Goal: Task Accomplishment & Management: Use online tool/utility

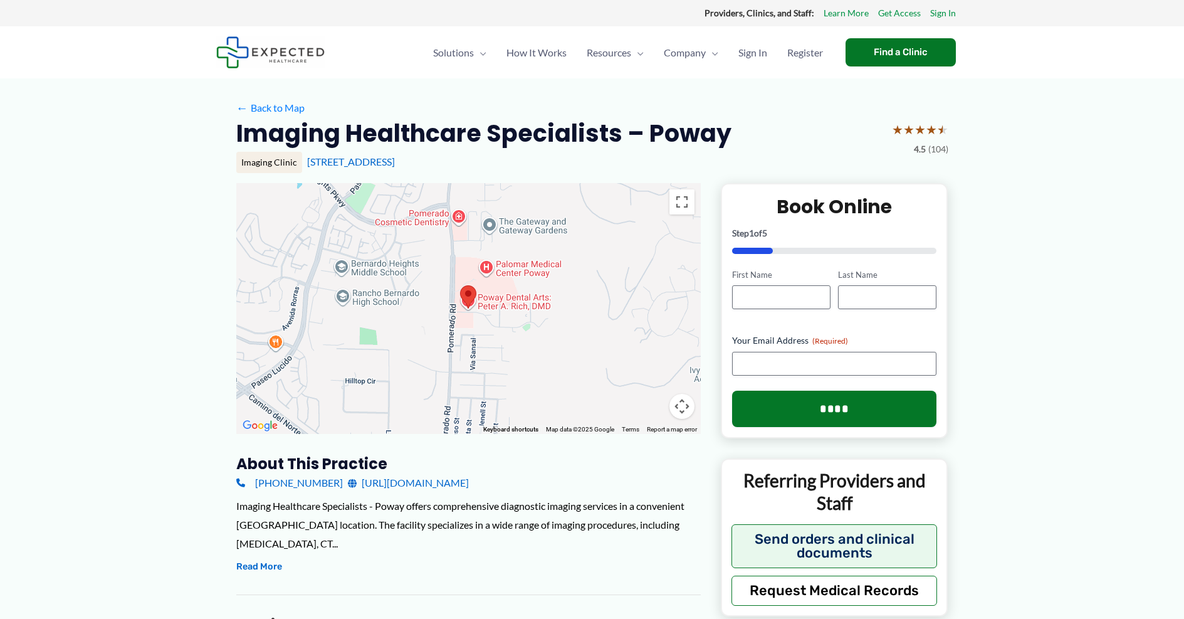
click at [704, 11] on strong "Providers, Clinics, and Staff:" at bounding box center [759, 13] width 110 height 11
click at [102, 46] on div "Solutions Menu Toggle Clinics Providers Patients and Individuals Developers Law…" at bounding box center [592, 52] width 1184 height 52
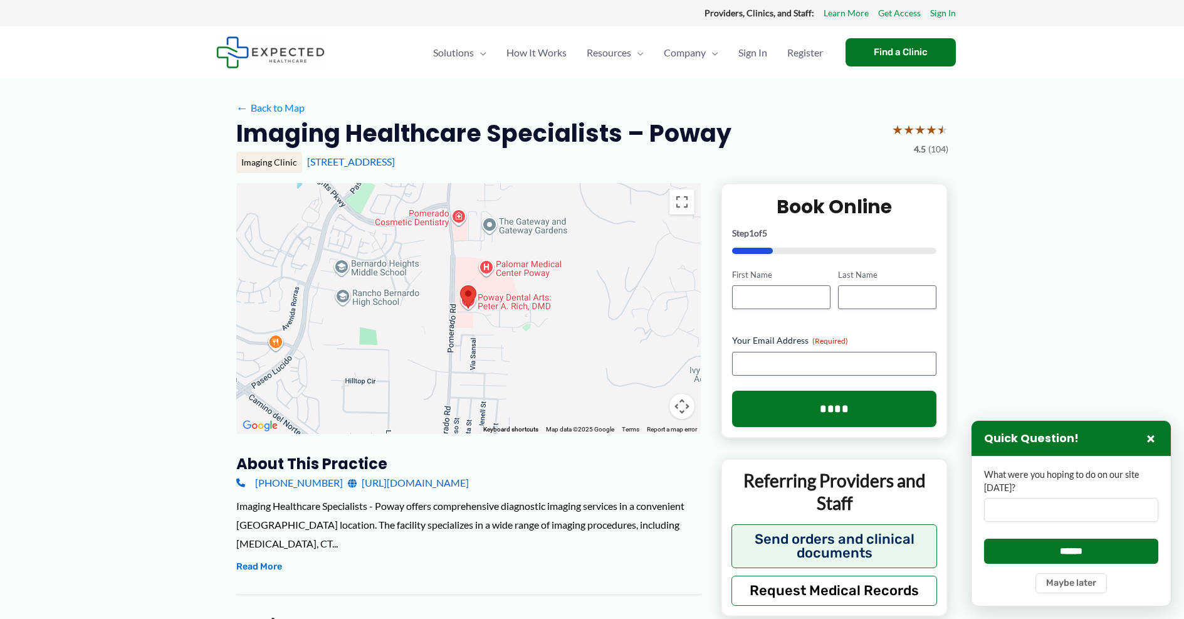
click at [896, 78] on div "Solutions Menu Toggle Clinics Providers Patients and Individuals Developers Law…" at bounding box center [676, 52] width 583 height 52
click at [895, 61] on div "Find a Clinic" at bounding box center [900, 52] width 110 height 28
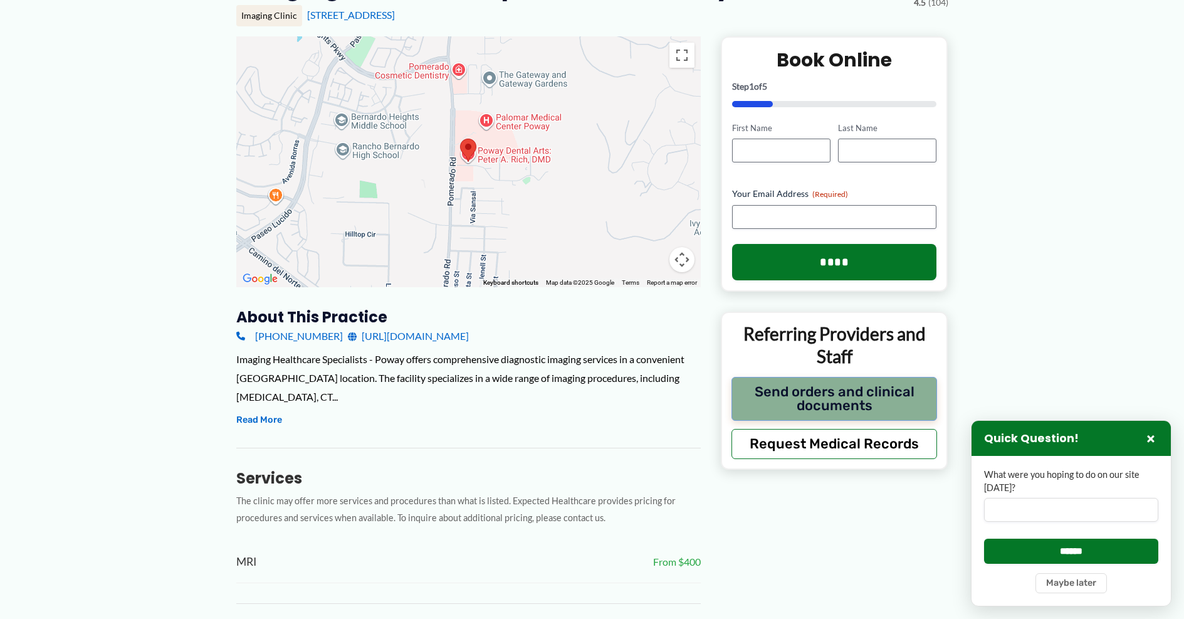
click at [832, 411] on button "Send orders and clinical documents" at bounding box center [834, 399] width 206 height 44
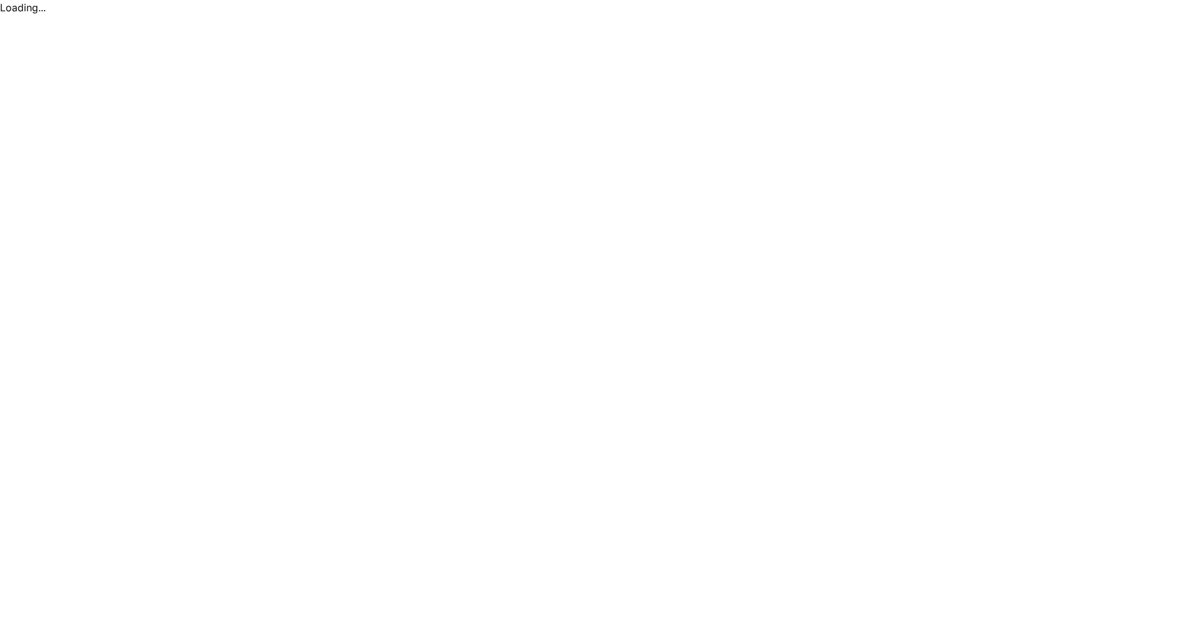
scroll to position [0, 0]
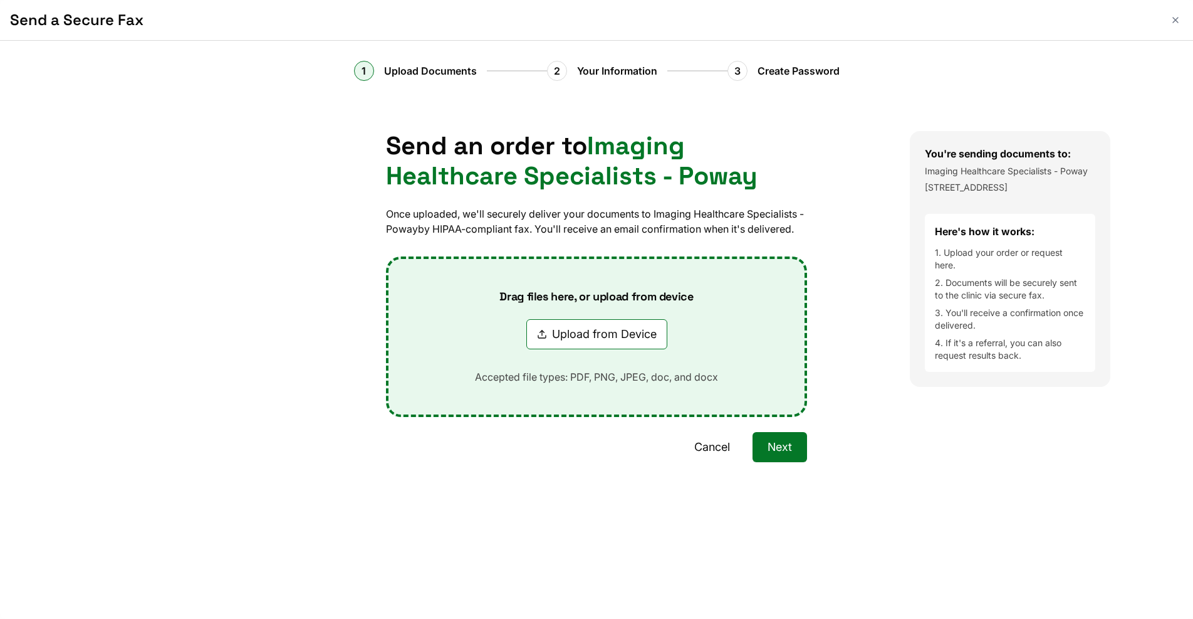
click at [583, 328] on button "Upload from Device" at bounding box center [596, 334] width 141 height 30
type input "**********"
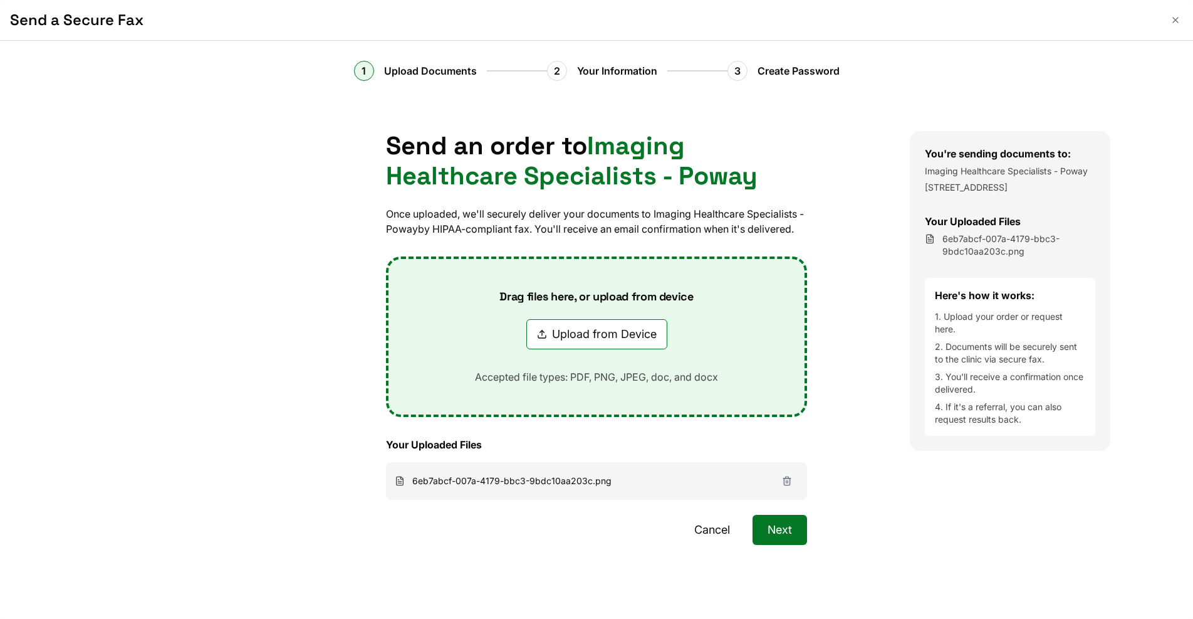
click at [774, 521] on button "Next" at bounding box center [780, 530] width 55 height 30
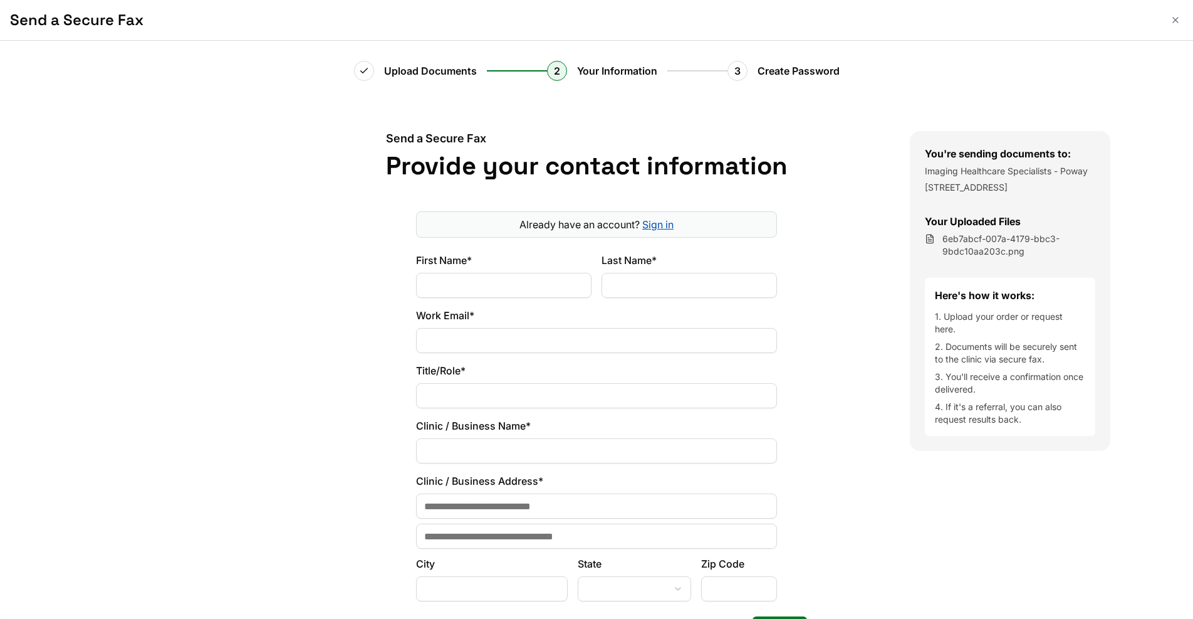
scroll to position [133, 0]
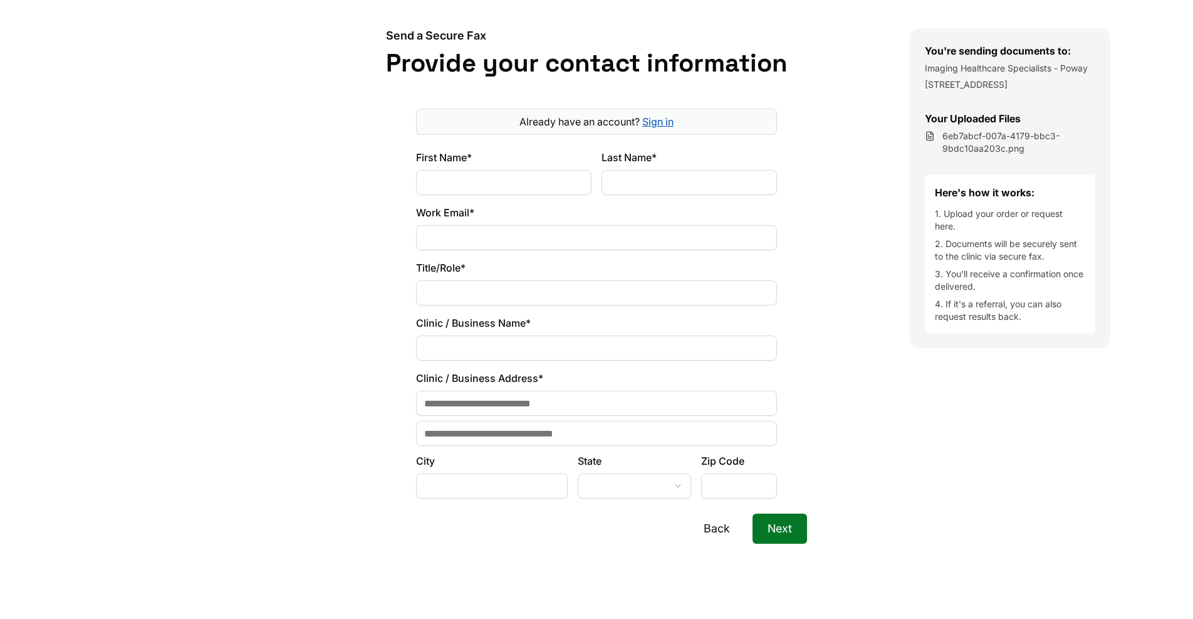
click at [711, 525] on button "Back" at bounding box center [717, 528] width 56 height 30
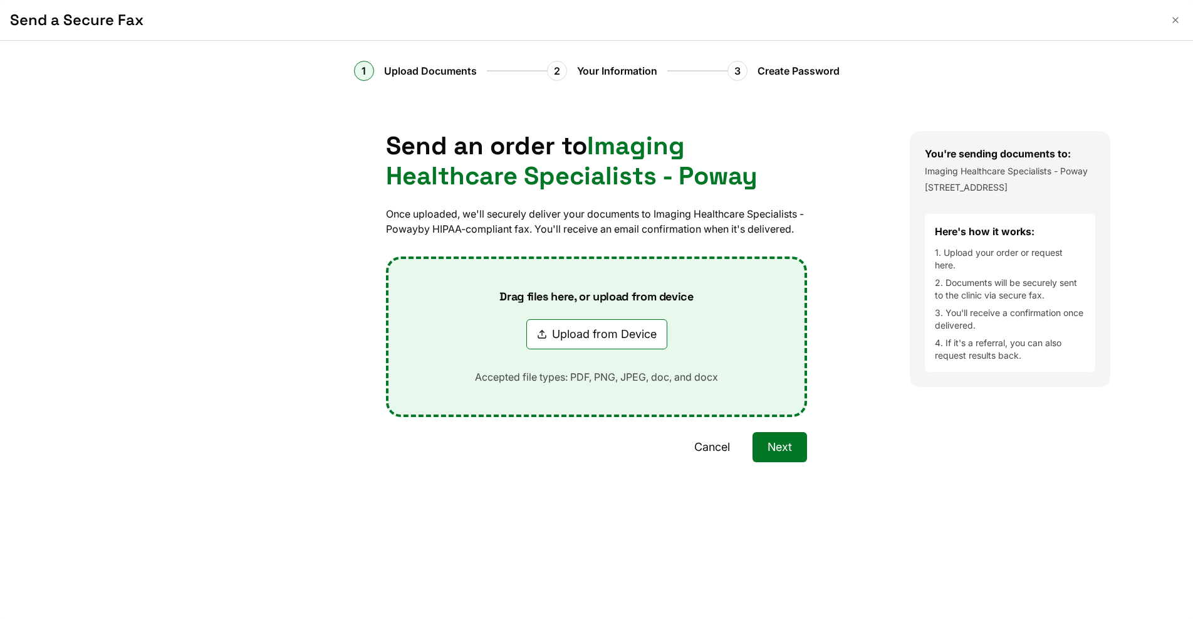
scroll to position [0, 0]
click at [644, 323] on button "Upload from Device" at bounding box center [596, 334] width 141 height 30
click at [566, 331] on button "Upload from Device" at bounding box center [596, 334] width 141 height 30
type input "**********"
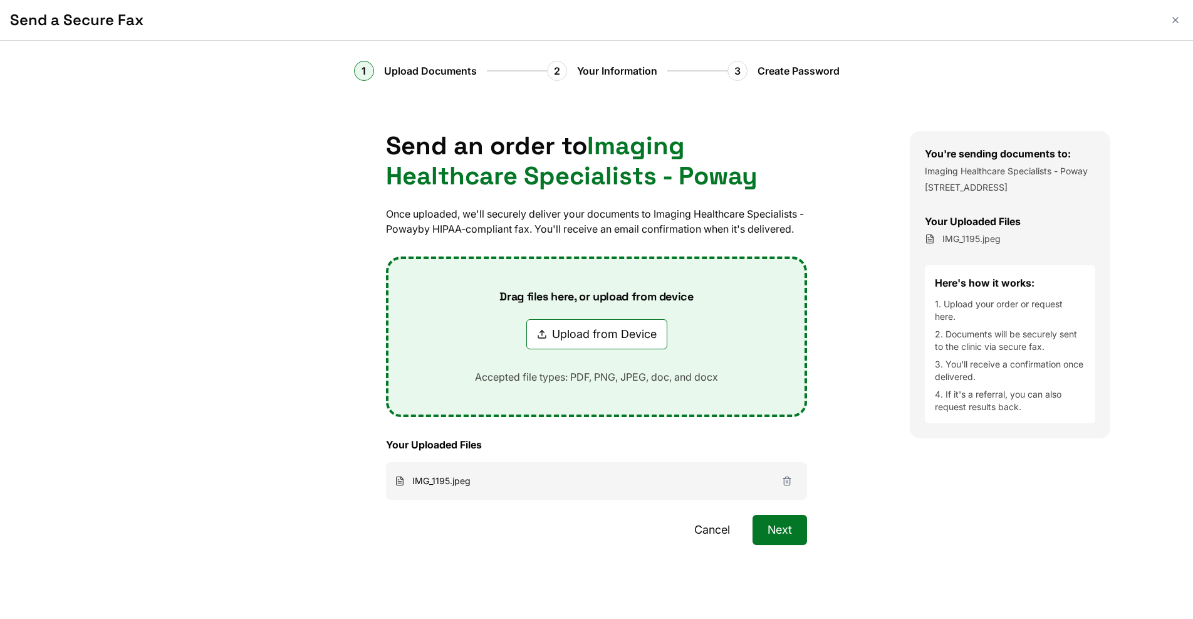
click at [776, 532] on button "Next" at bounding box center [780, 530] width 55 height 30
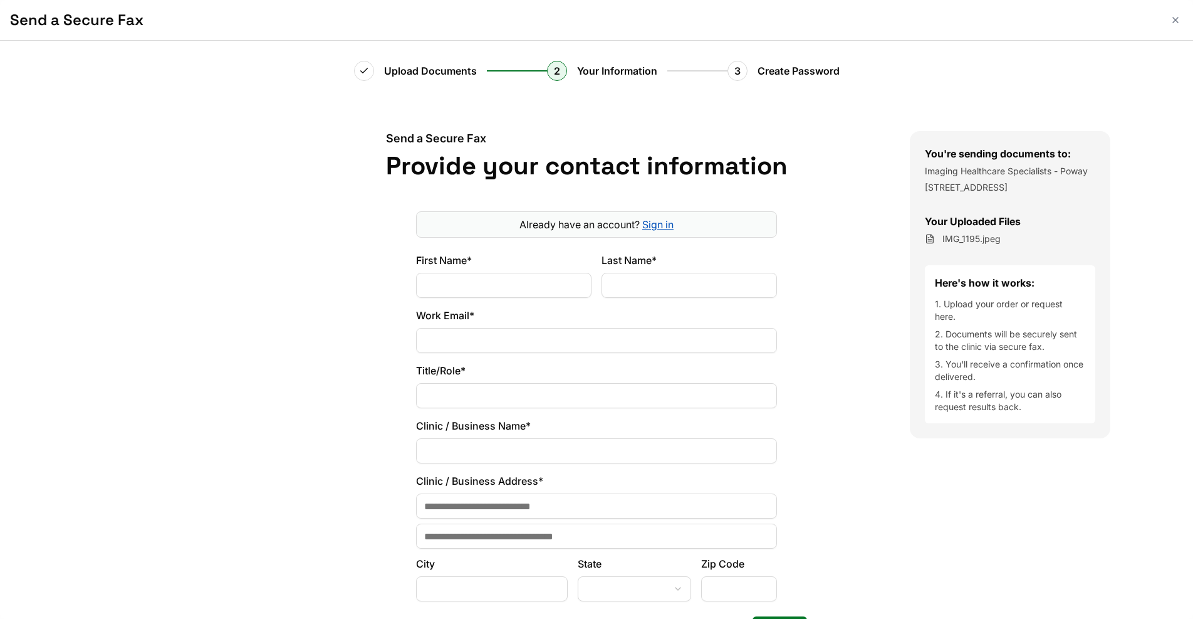
scroll to position [133, 0]
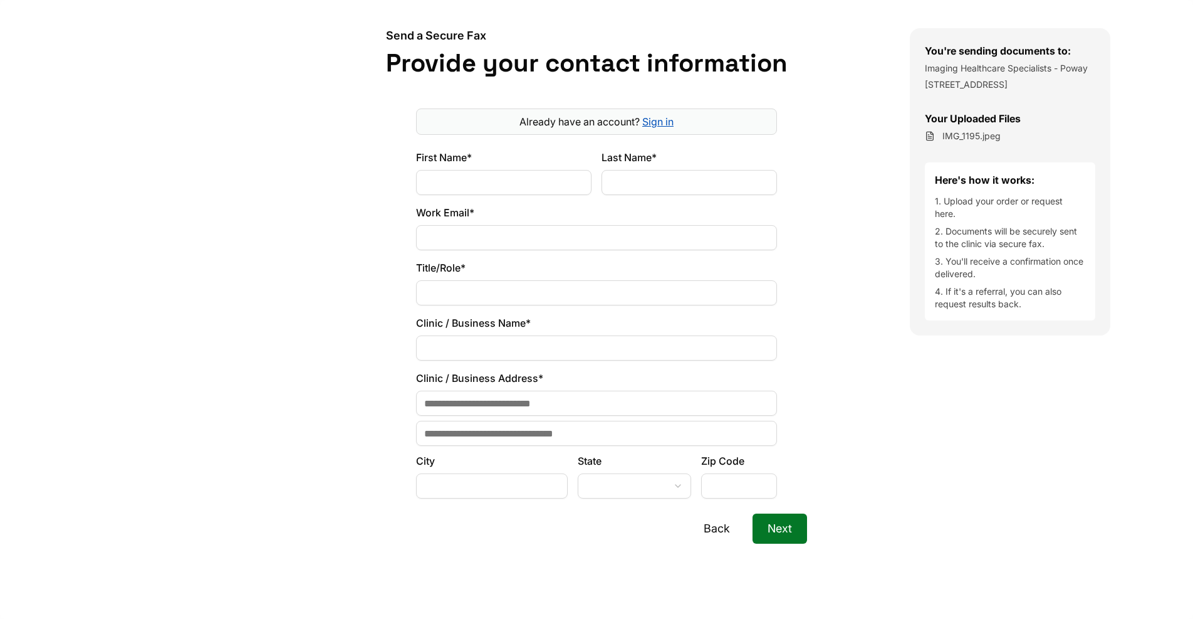
click at [706, 530] on button "Back" at bounding box center [717, 528] width 56 height 30
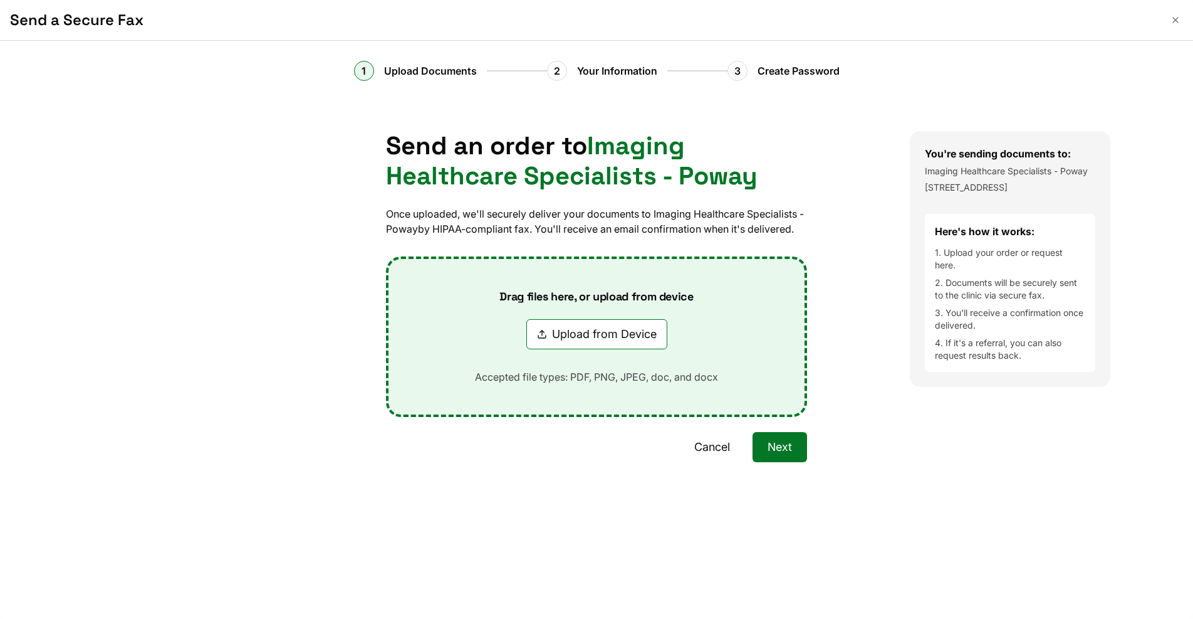
click at [788, 447] on button "Next" at bounding box center [780, 447] width 55 height 30
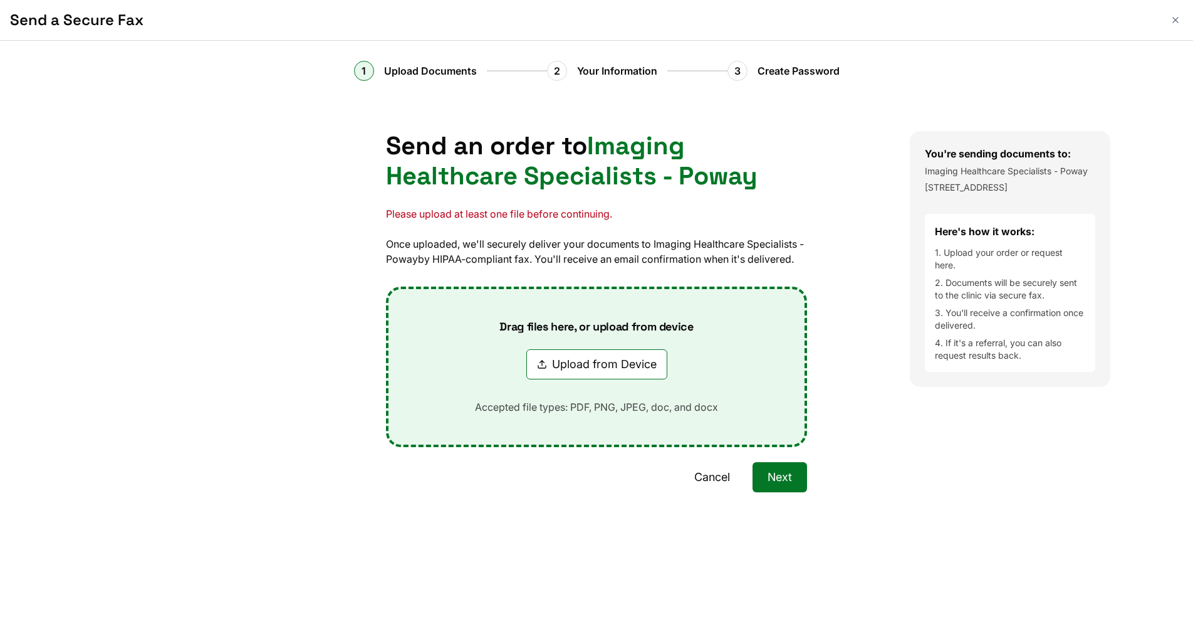
click at [615, 367] on button "Upload from Device" at bounding box center [596, 364] width 141 height 30
type input "**********"
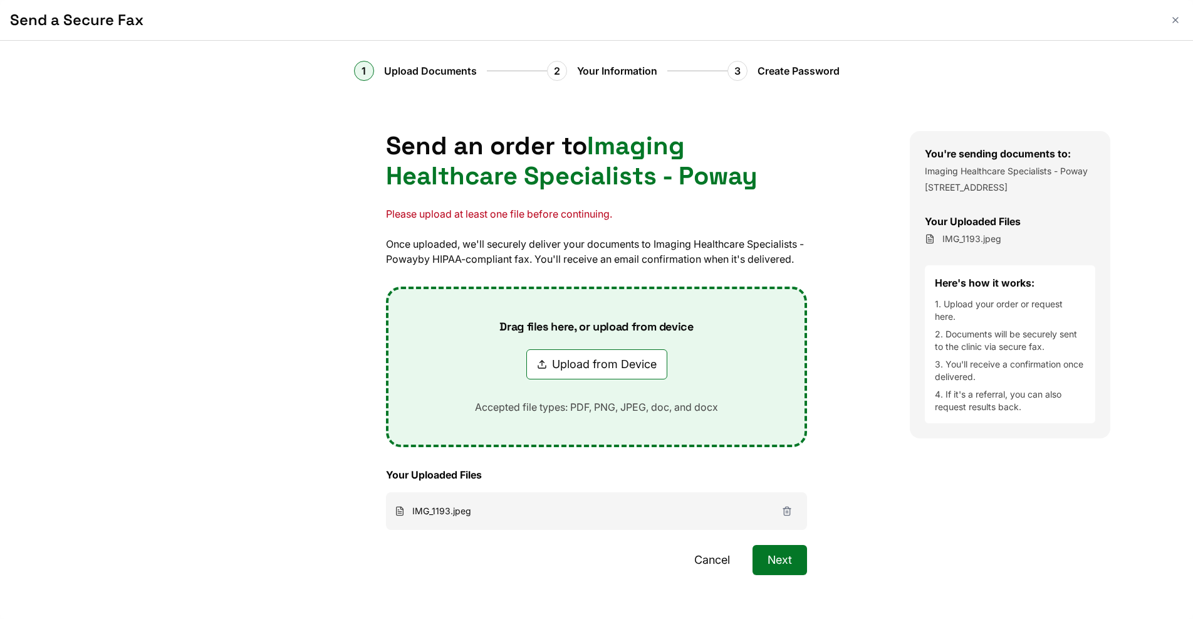
scroll to position [31, 0]
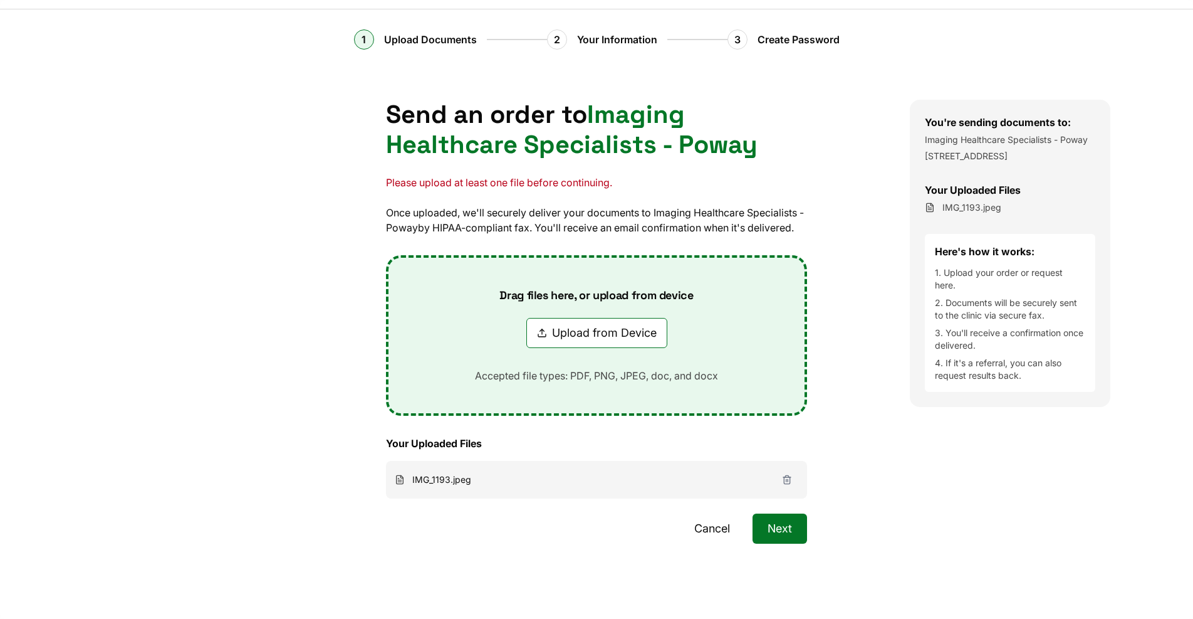
click at [778, 528] on button "Next" at bounding box center [780, 528] width 55 height 30
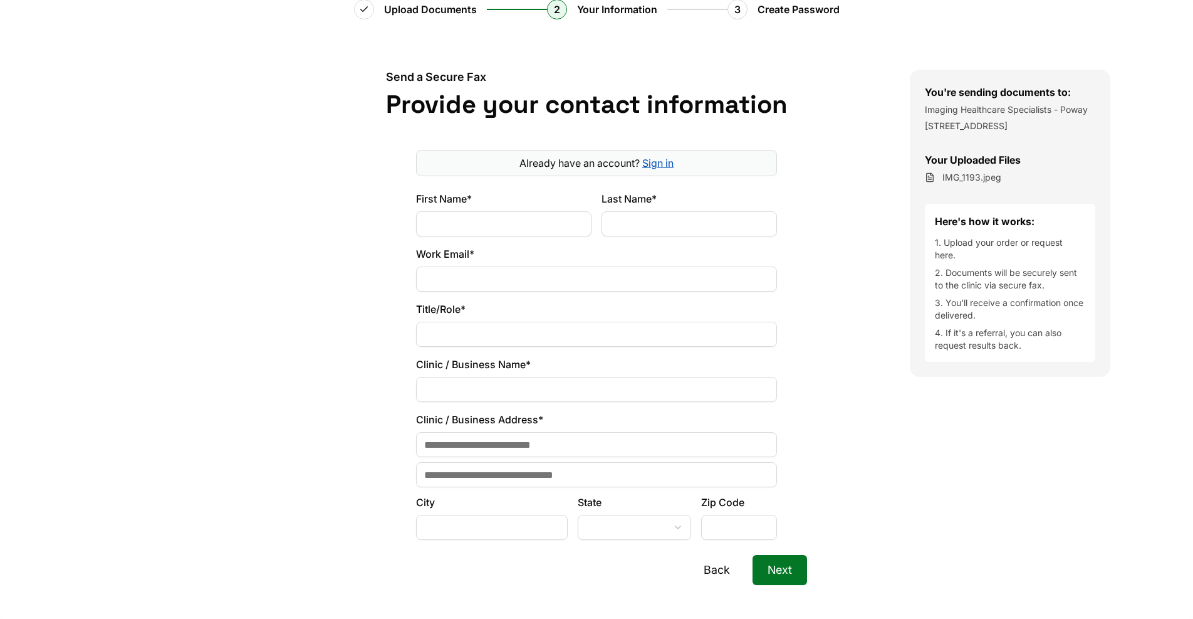
scroll to position [133, 0]
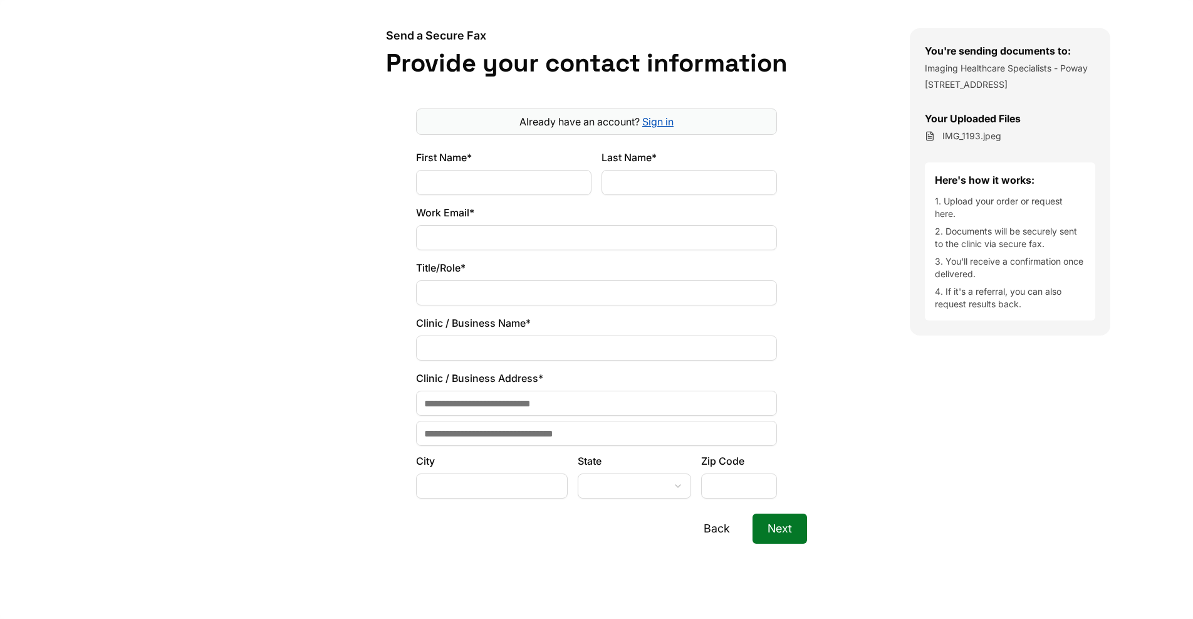
click at [778, 529] on button "Next" at bounding box center [780, 528] width 55 height 30
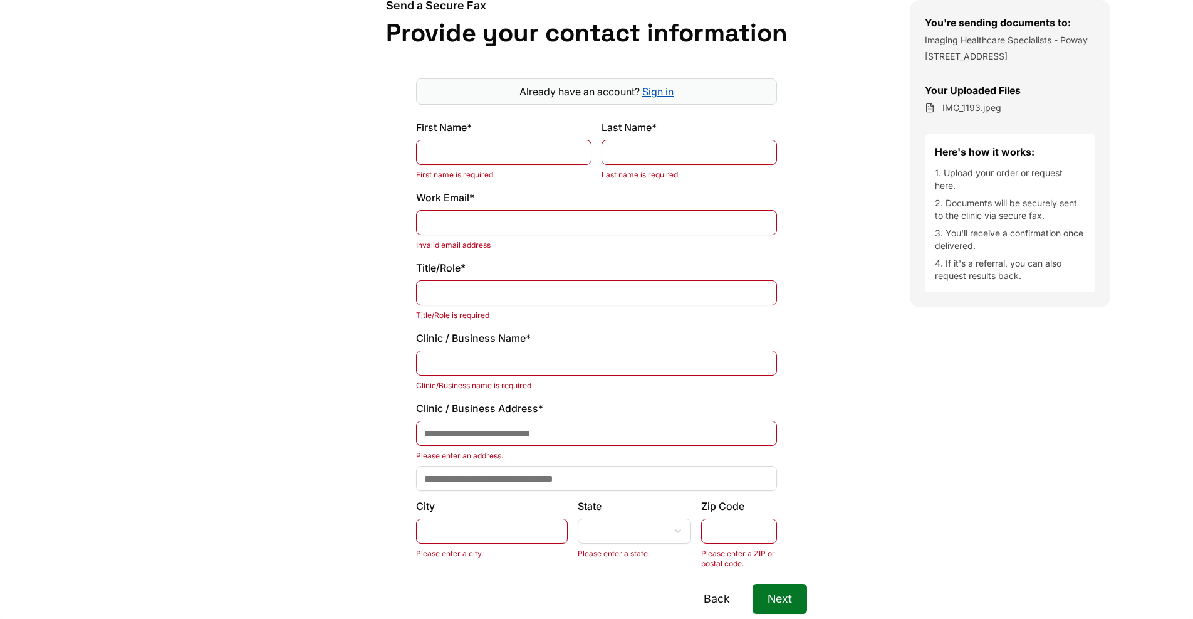
scroll to position [233, 0]
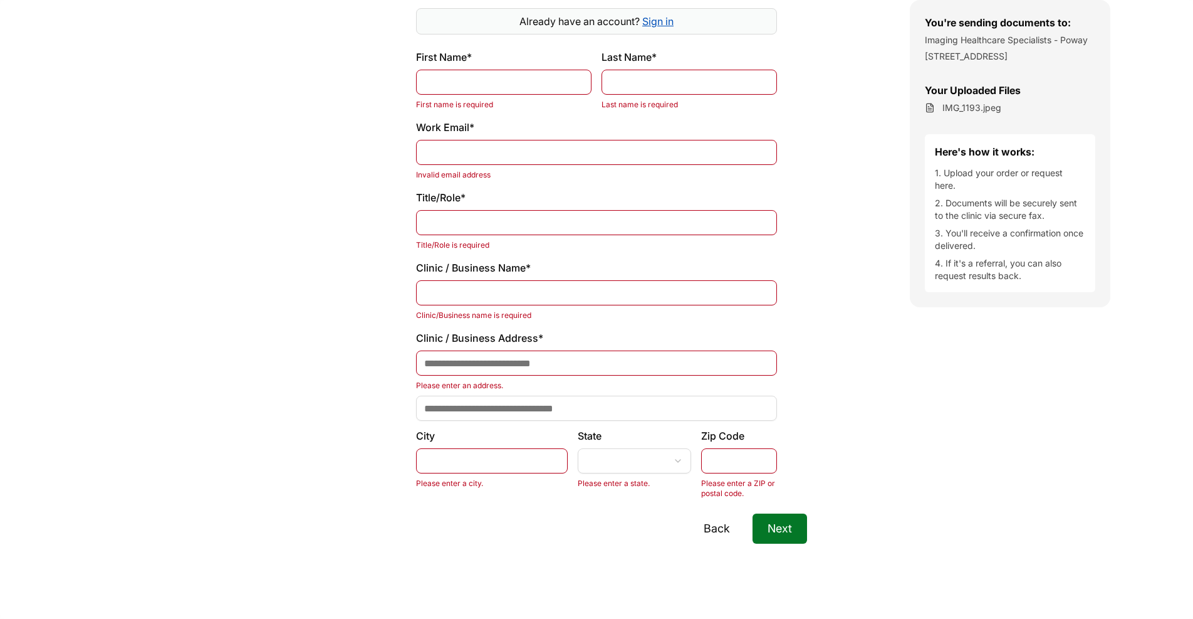
click at [712, 528] on button "Back" at bounding box center [717, 528] width 56 height 30
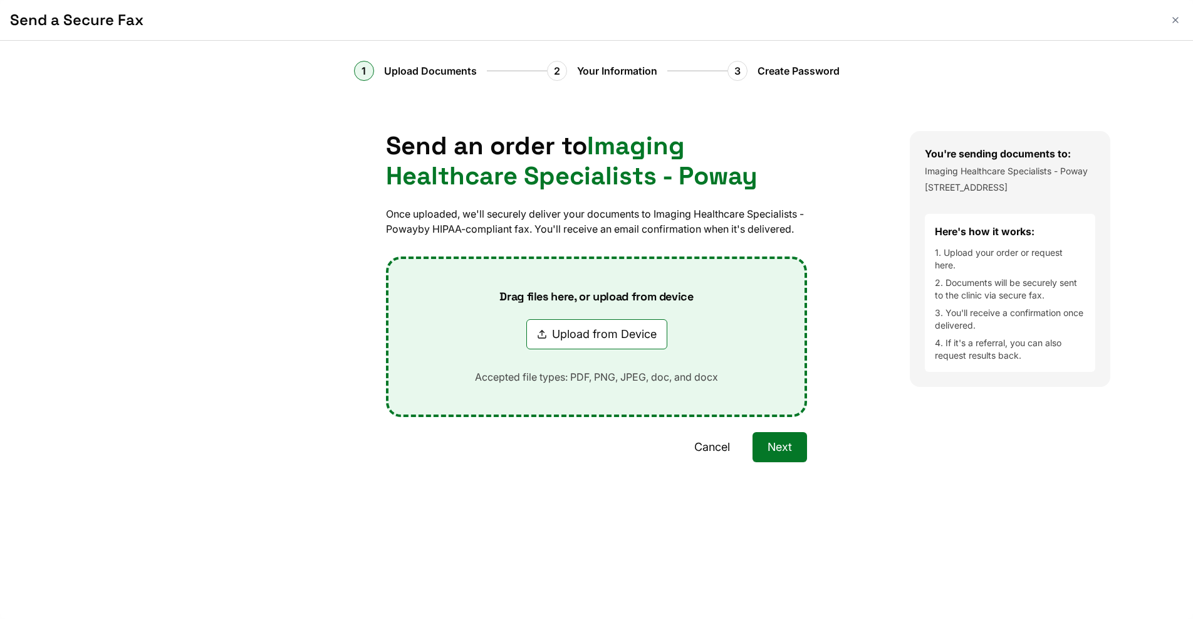
click at [714, 463] on div "Cancel Next" at bounding box center [596, 477] width 421 height 90
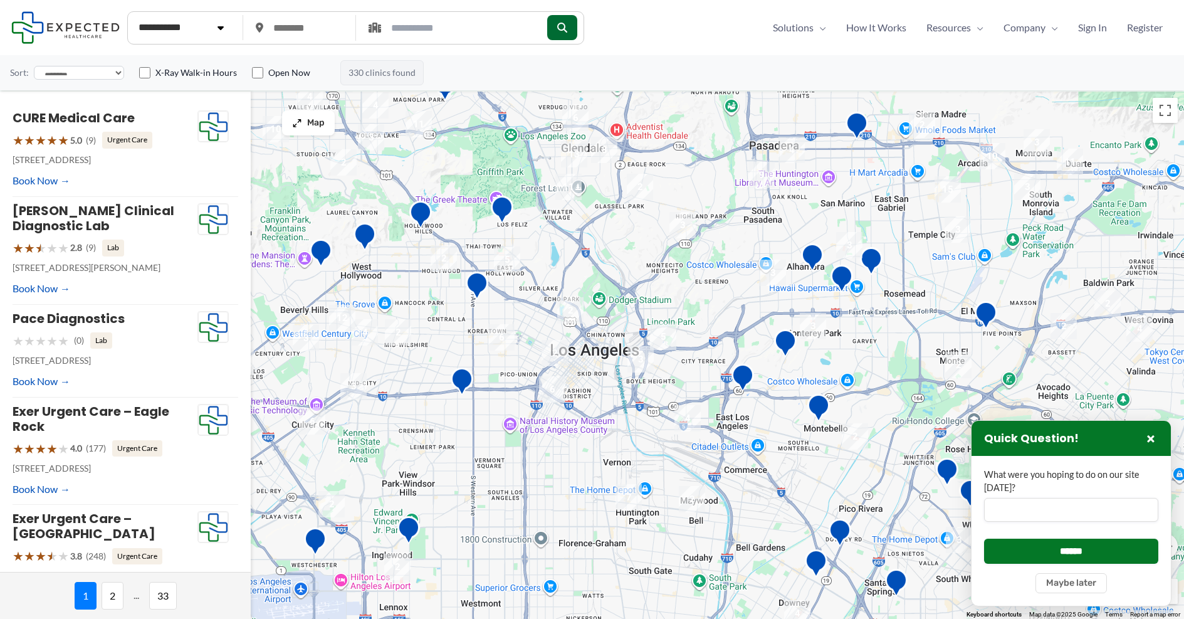
click at [157, 78] on label "X-Ray Walk-in Hours" at bounding box center [195, 72] width 81 height 13
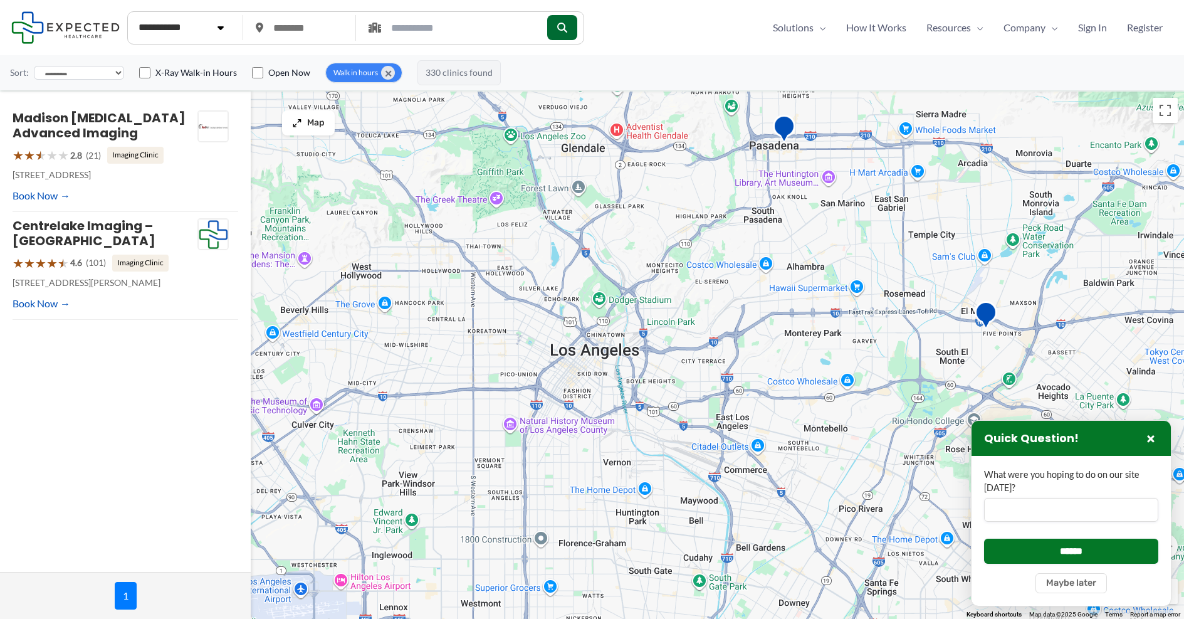
click at [392, 74] on span "×" at bounding box center [388, 73] width 14 height 14
